Goal: Task Accomplishment & Management: Manage account settings

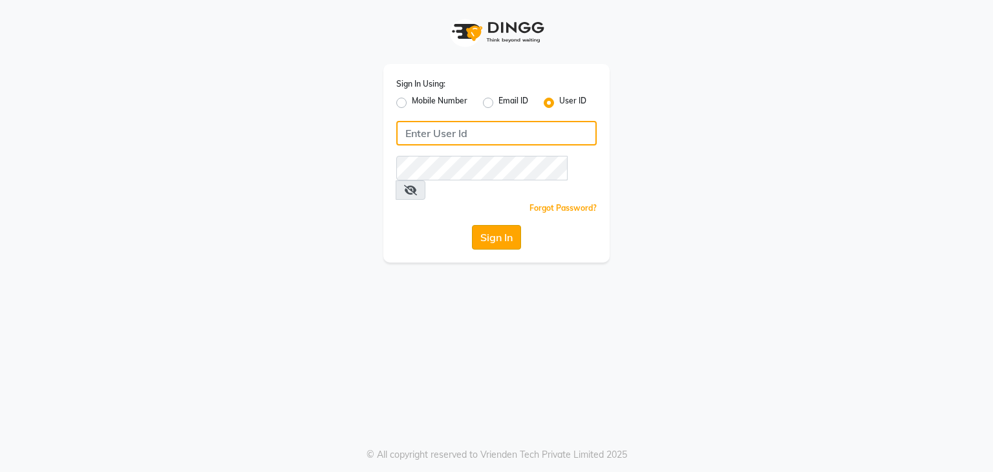
type input "8748874801"
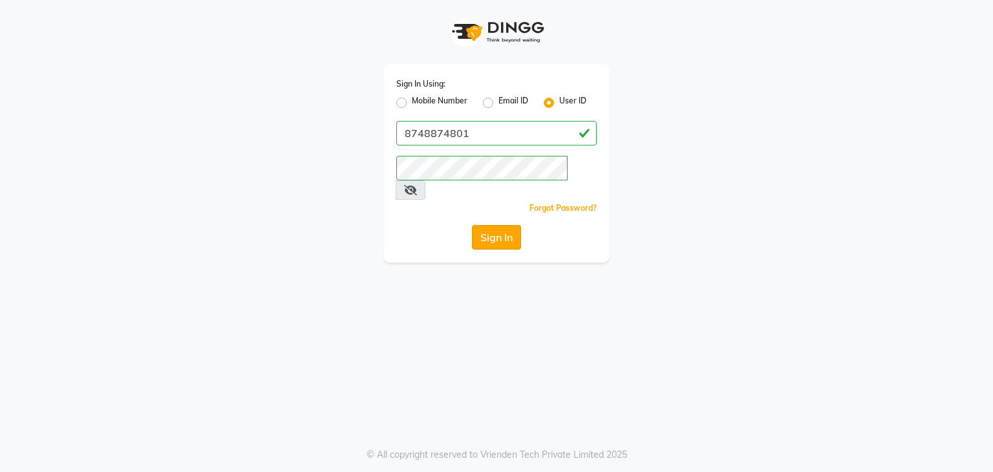
click at [489, 230] on button "Sign In" at bounding box center [496, 237] width 49 height 25
click at [495, 226] on button "Sign In" at bounding box center [496, 237] width 49 height 25
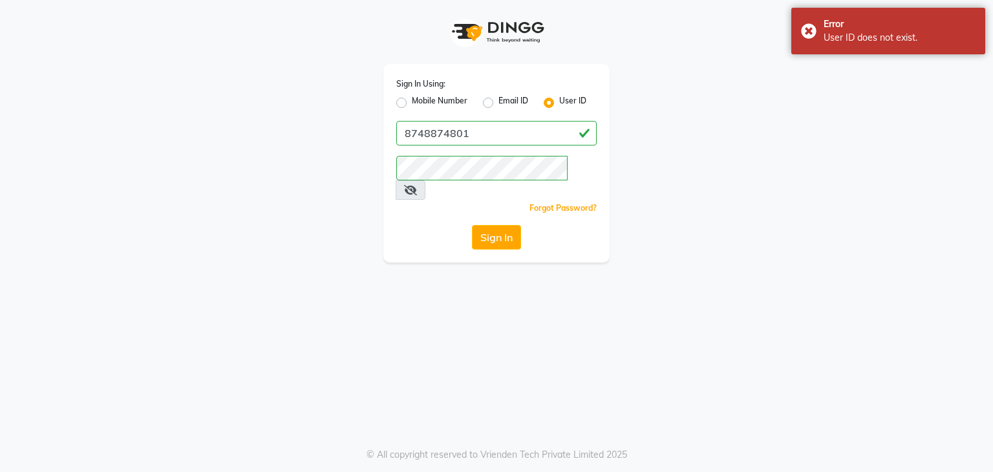
click at [407, 107] on div "Mobile Number" at bounding box center [431, 103] width 71 height 16
click at [412, 102] on label "Mobile Number" at bounding box center [440, 103] width 56 height 16
click at [412, 102] on input "Mobile Number" at bounding box center [416, 99] width 8 height 8
radio input "true"
radio input "false"
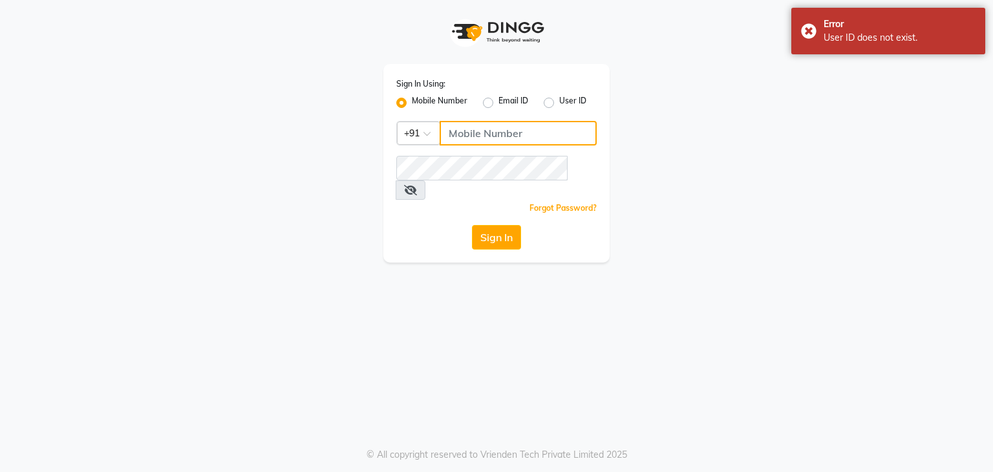
click at [471, 133] on input "Username" at bounding box center [518, 133] width 157 height 25
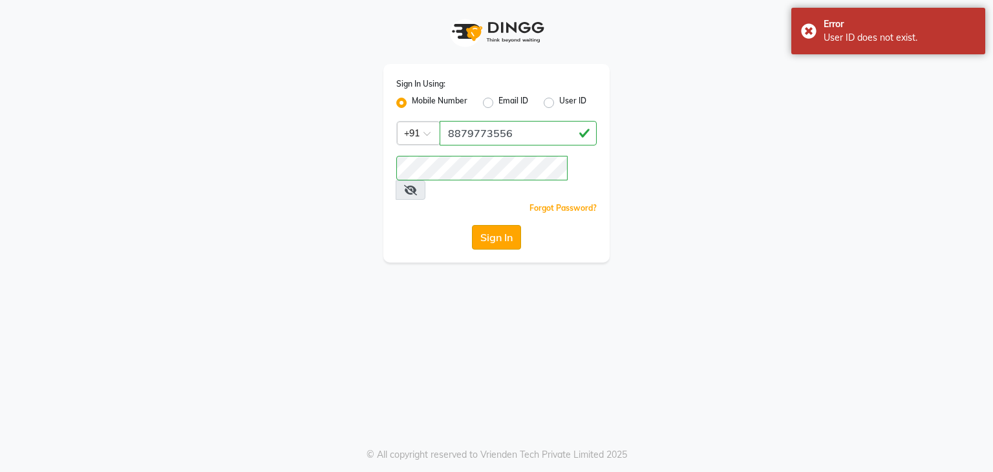
click at [502, 225] on button "Sign In" at bounding box center [496, 237] width 49 height 25
click at [462, 135] on input "8879773556" at bounding box center [518, 133] width 157 height 25
type input "8748874801"
click at [494, 225] on button "Sign In" at bounding box center [496, 237] width 49 height 25
